Goal: Transaction & Acquisition: Purchase product/service

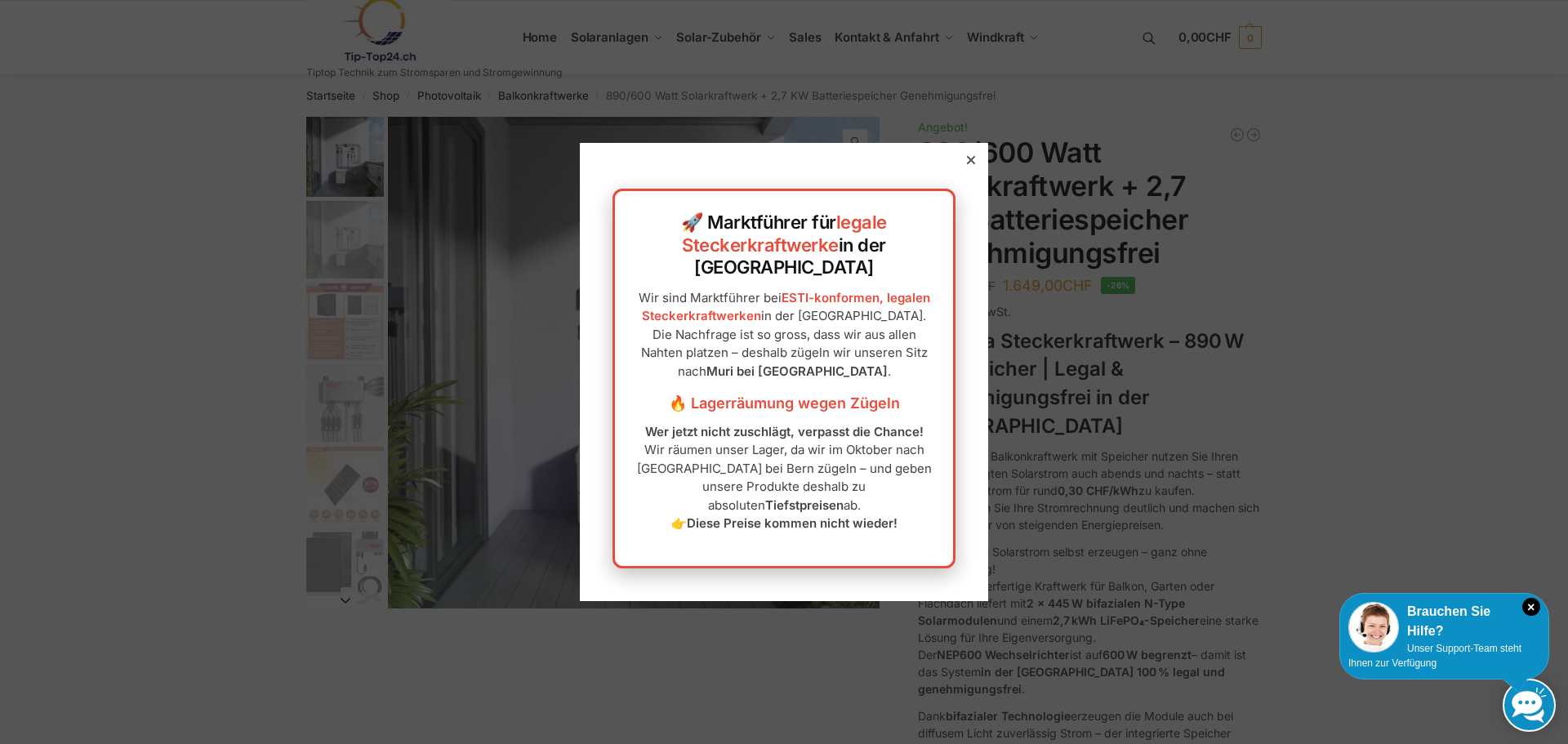
click at [967, 164] on icon at bounding box center [971, 160] width 8 height 8
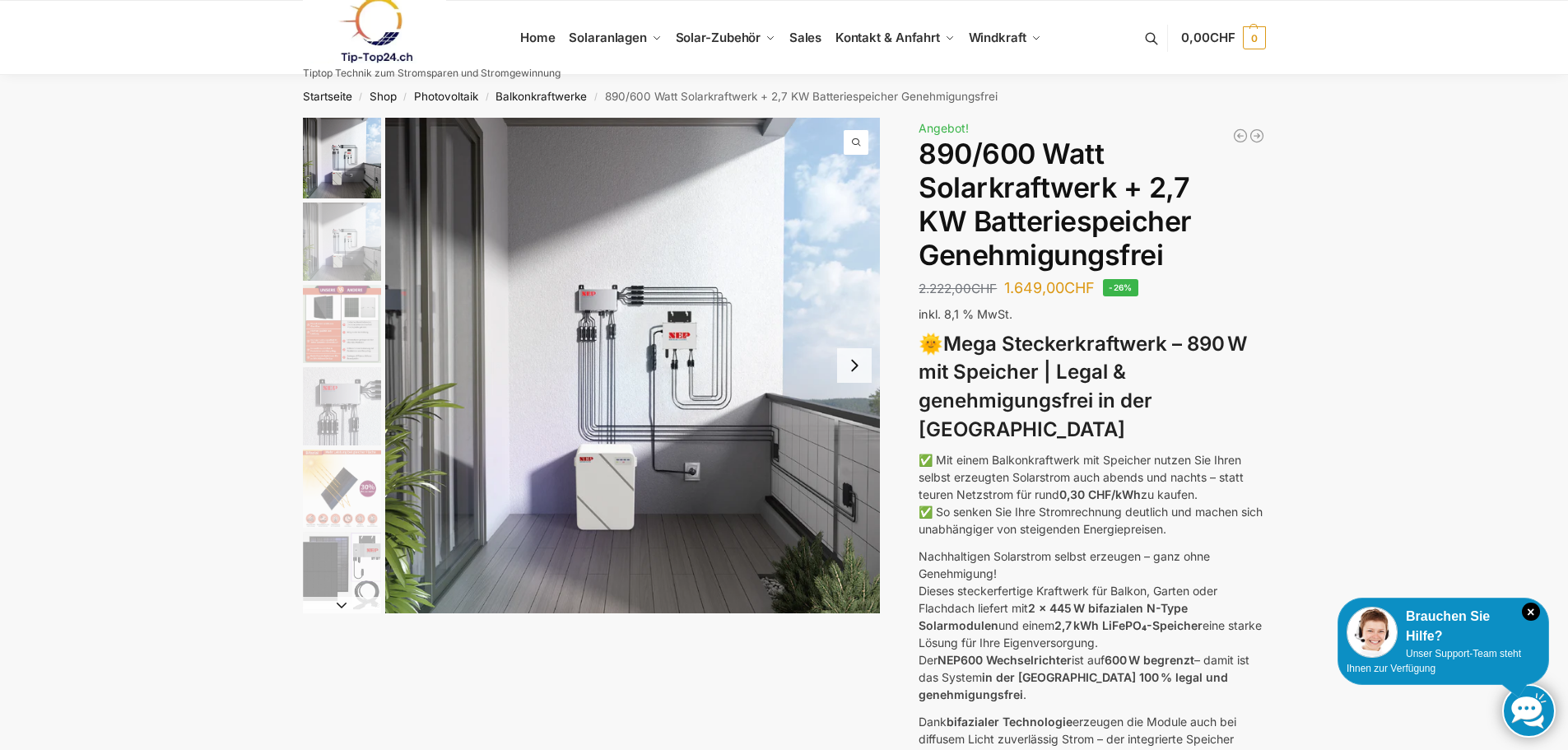
click at [385, 29] on img at bounding box center [375, 30] width 144 height 67
